Goal: Transaction & Acquisition: Purchase product/service

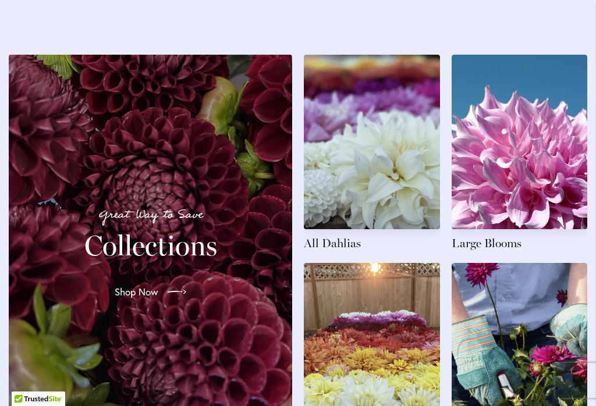
scroll to position [1652, 0]
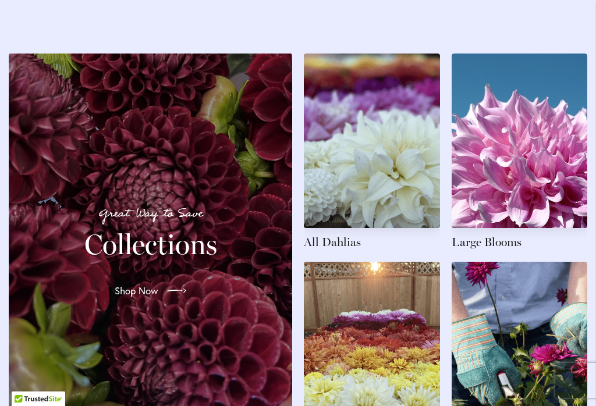
click at [126, 261] on h2 "Collections" at bounding box center [150, 244] width 255 height 33
click at [126, 296] on span "Shop Now" at bounding box center [137, 291] width 44 height 14
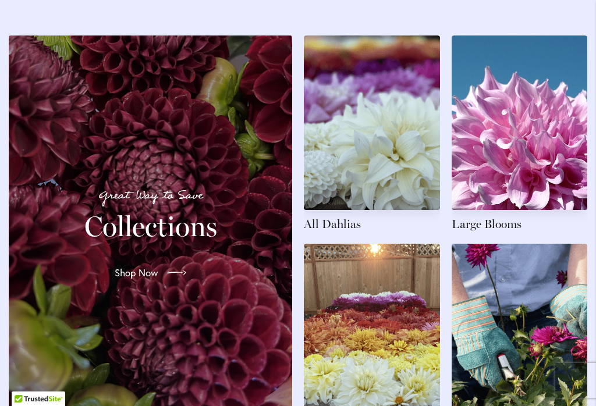
click at [379, 144] on link at bounding box center [372, 133] width 136 height 197
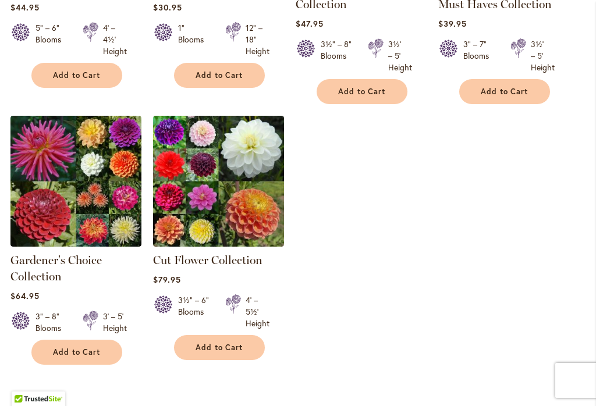
scroll to position [470, 0]
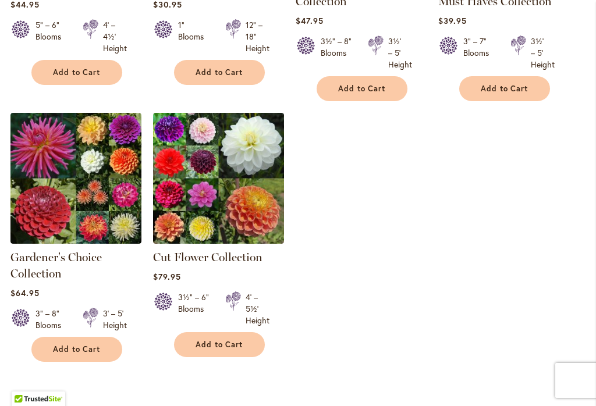
click at [196, 353] on button "Add to Cart" at bounding box center [219, 344] width 91 height 25
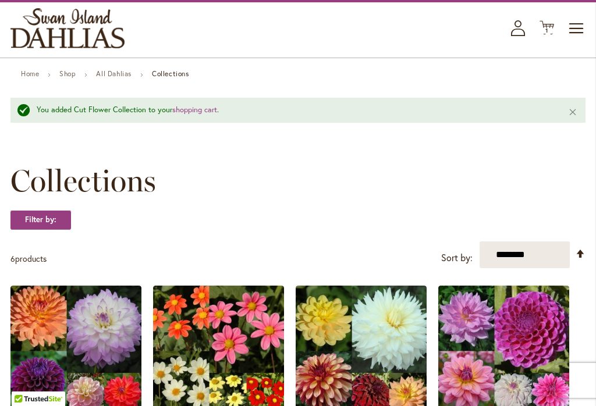
scroll to position [0, 0]
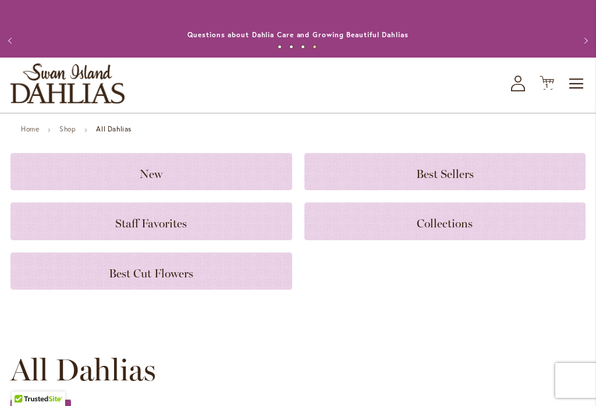
click at [69, 265] on h3 "Best Cut Flowers" at bounding box center [151, 271] width 254 height 13
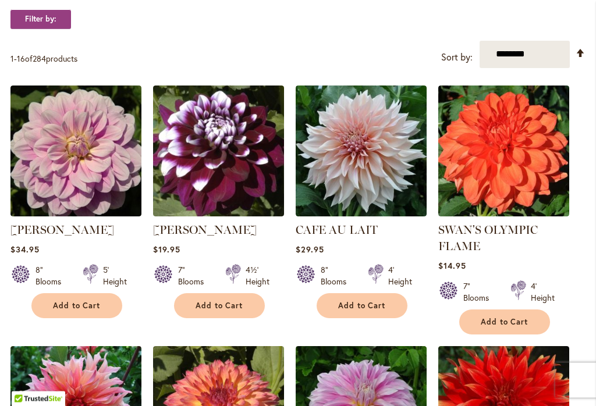
scroll to position [225, 0]
click at [548, 63] on select "**********" at bounding box center [525, 54] width 90 height 27
select select "*****"
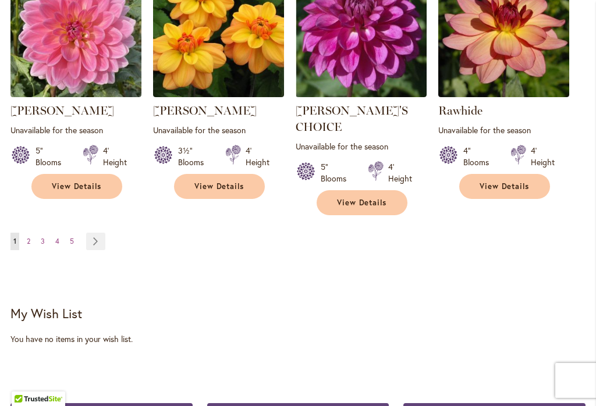
scroll to position [1132, 0]
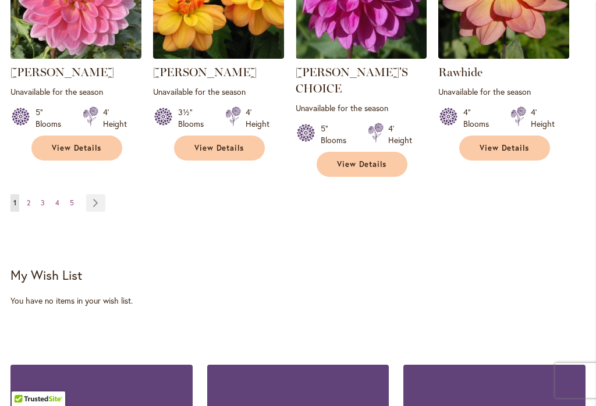
click at [97, 194] on link "Page Next" at bounding box center [95, 202] width 19 height 17
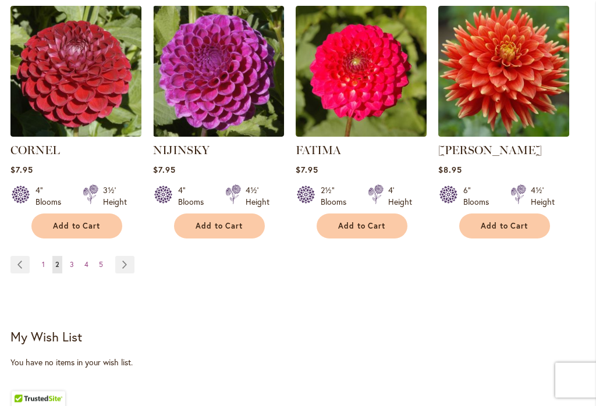
scroll to position [1039, 0]
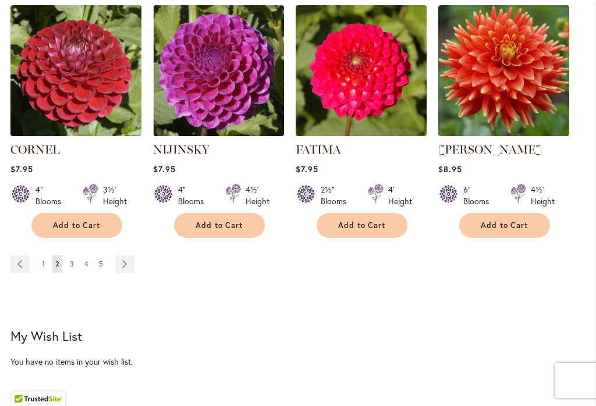
click at [119, 271] on link "Page Next" at bounding box center [124, 263] width 19 height 17
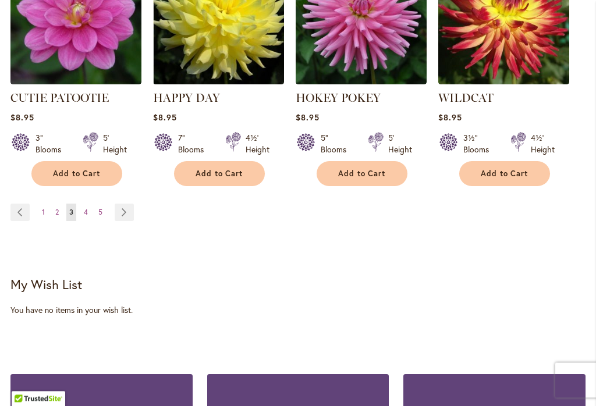
scroll to position [1123, 0]
click at [117, 204] on link "Page Next" at bounding box center [124, 212] width 19 height 17
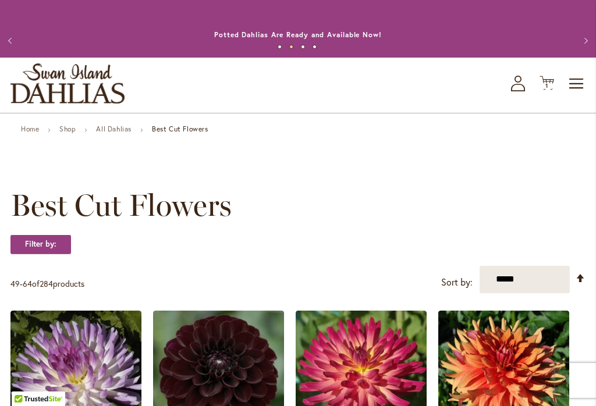
click at [576, 79] on span "Toggle Nav" at bounding box center [576, 83] width 17 height 23
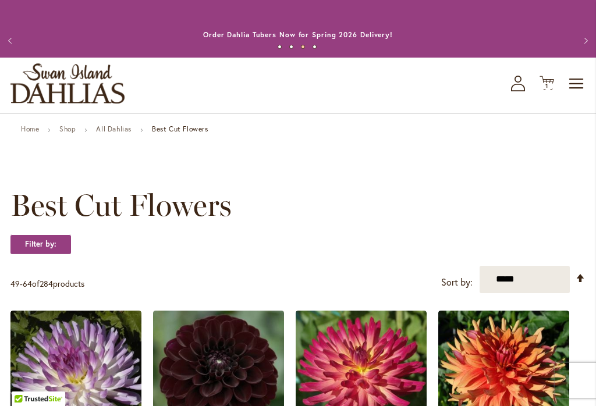
click at [23, 133] on link "Home" at bounding box center [30, 129] width 18 height 9
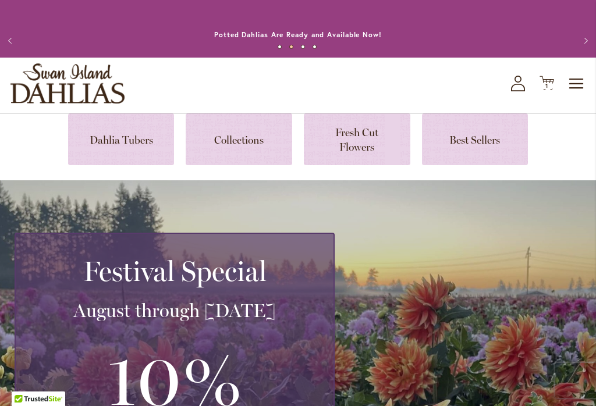
click at [348, 143] on link at bounding box center [357, 139] width 106 height 52
click at [108, 134] on link at bounding box center [121, 139] width 106 height 52
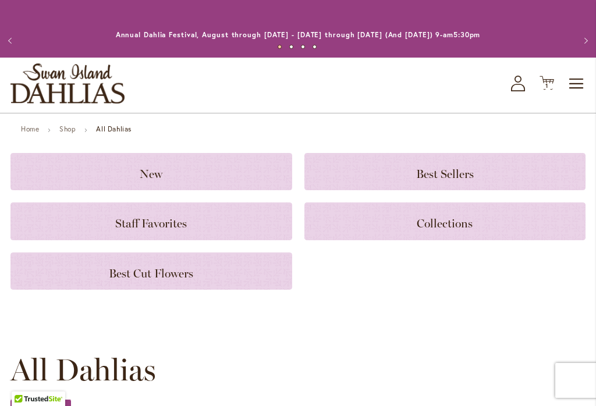
click at [529, 216] on h3 "Collections" at bounding box center [445, 221] width 254 height 13
click at [531, 214] on div "Collections" at bounding box center [445, 221] width 282 height 37
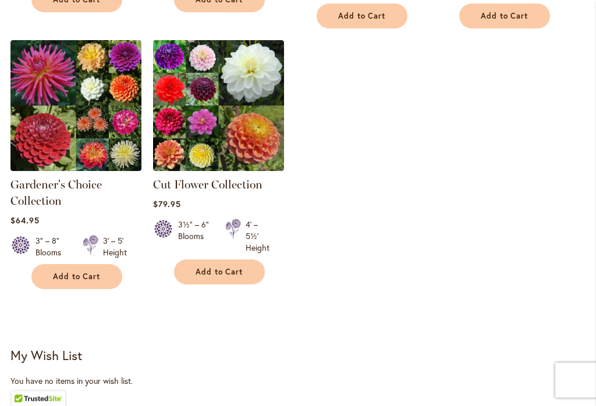
scroll to position [487, 0]
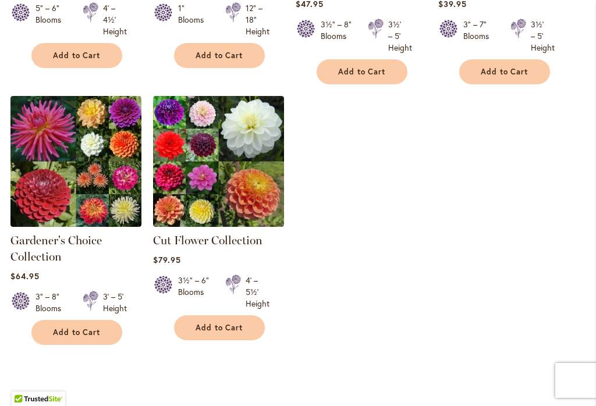
click at [209, 208] on img at bounding box center [218, 161] width 131 height 131
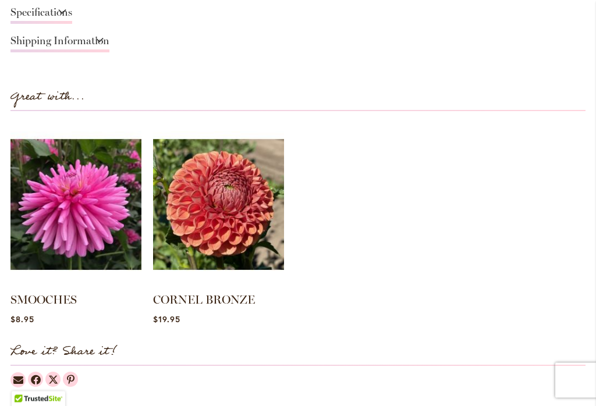
scroll to position [1627, 0]
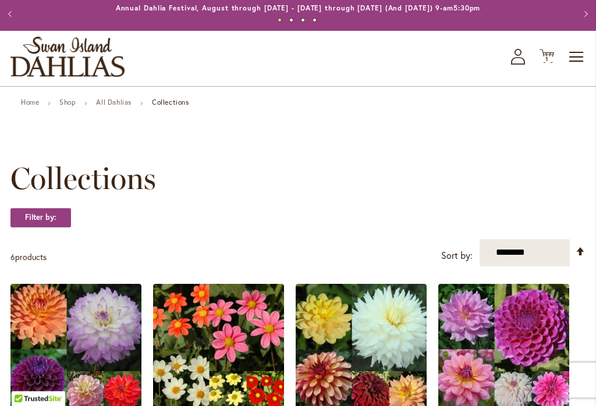
scroll to position [12, 0]
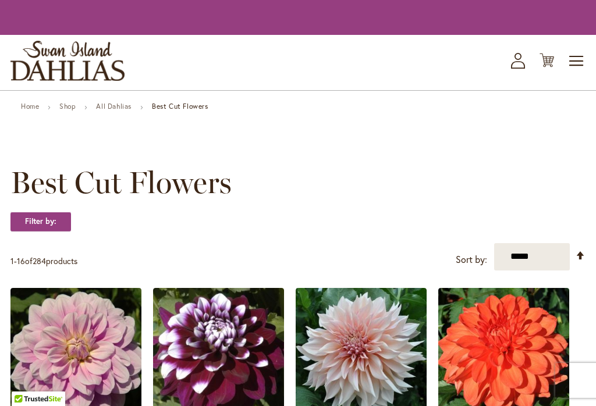
select select "*****"
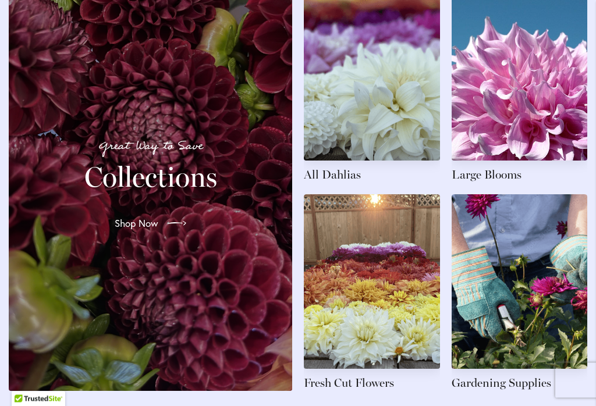
scroll to position [1714, 0]
